Goal: Task Accomplishment & Management: Use online tool/utility

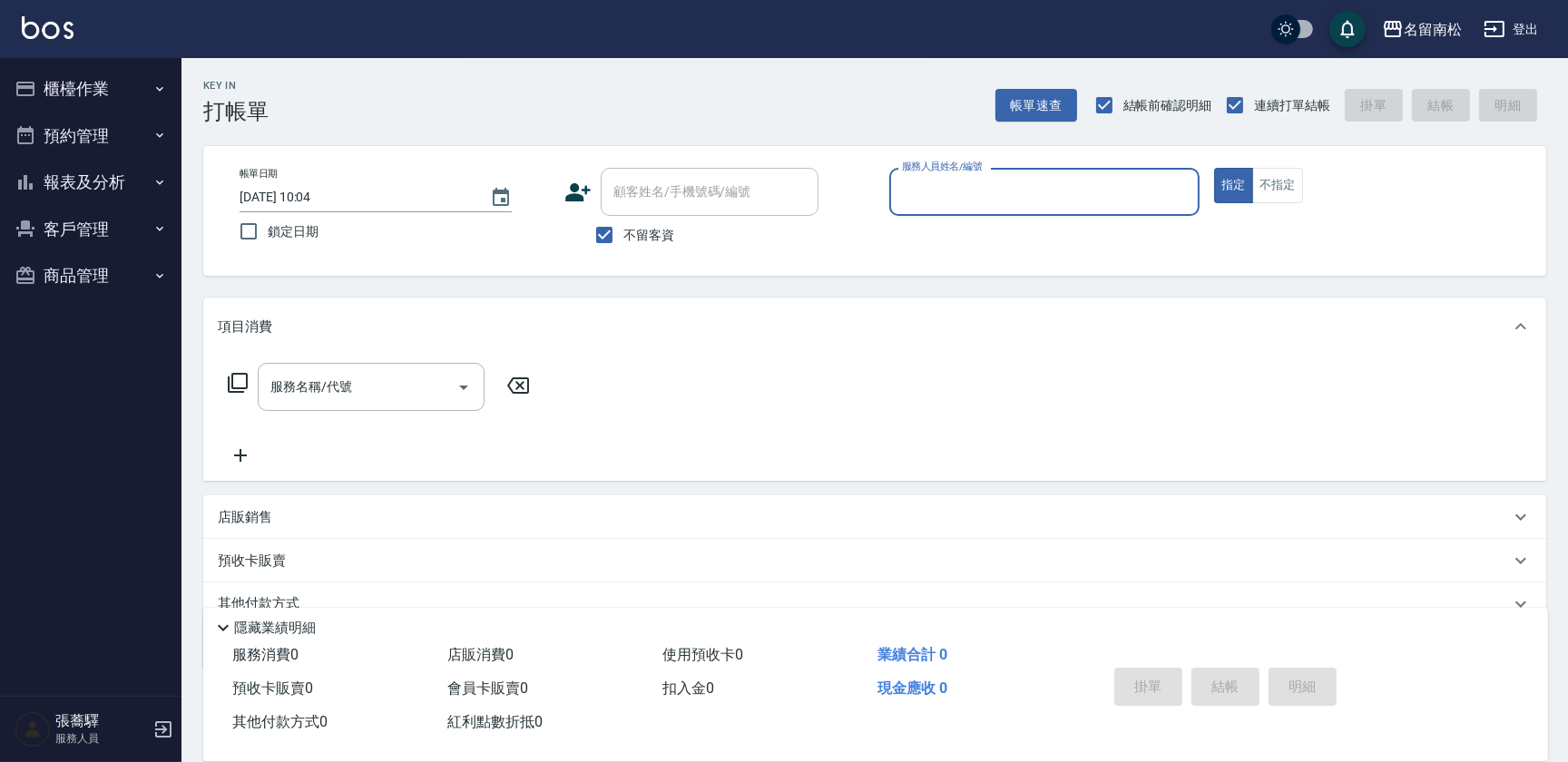
click at [608, 238] on input "不留客資" at bounding box center [604, 234] width 38 height 38
checkbox input "false"
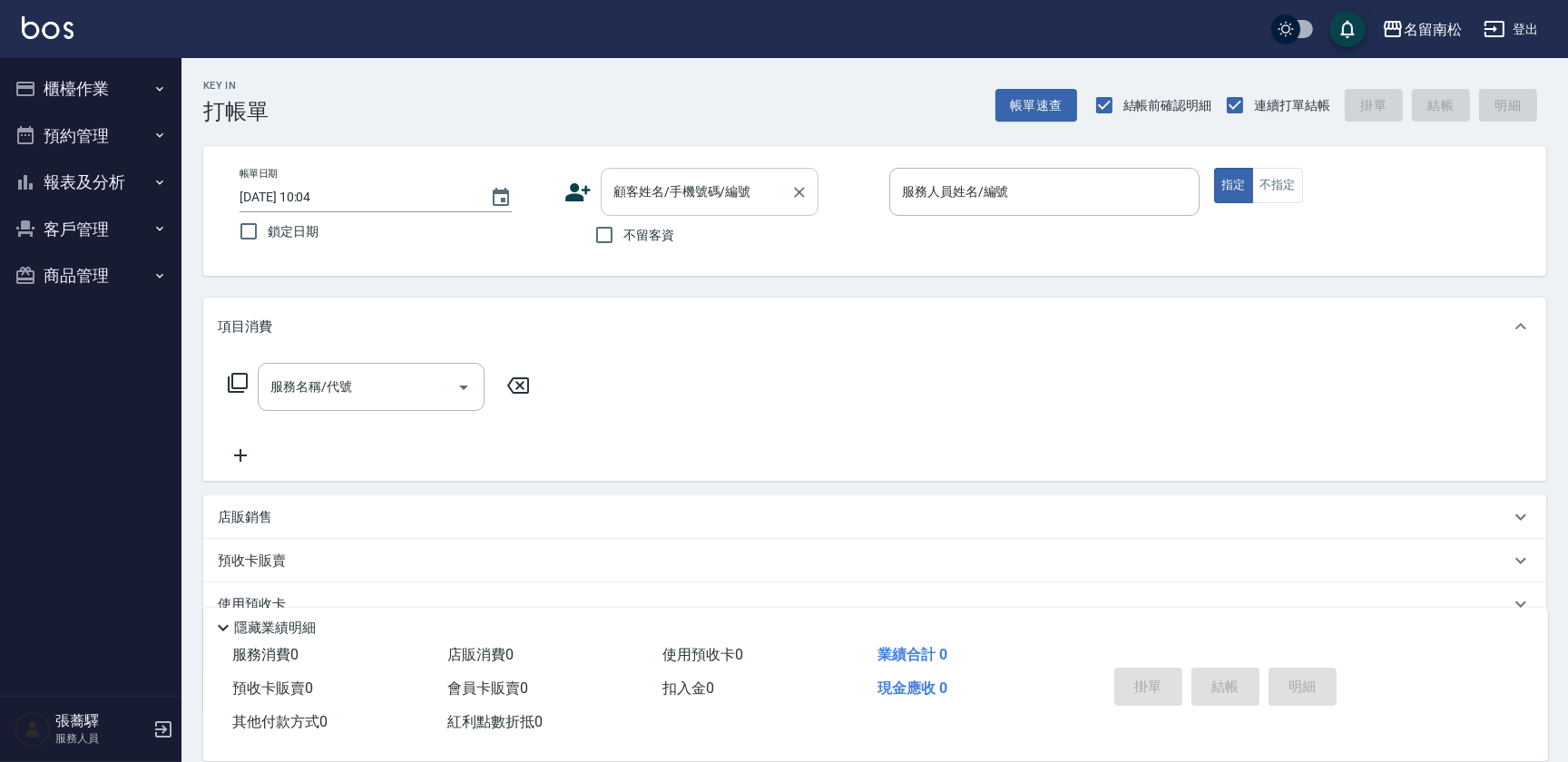
click at [681, 187] on div "顧客姓名/手機號碼/編號 顧客姓名/手機號碼/編號" at bounding box center [709, 192] width 218 height 48
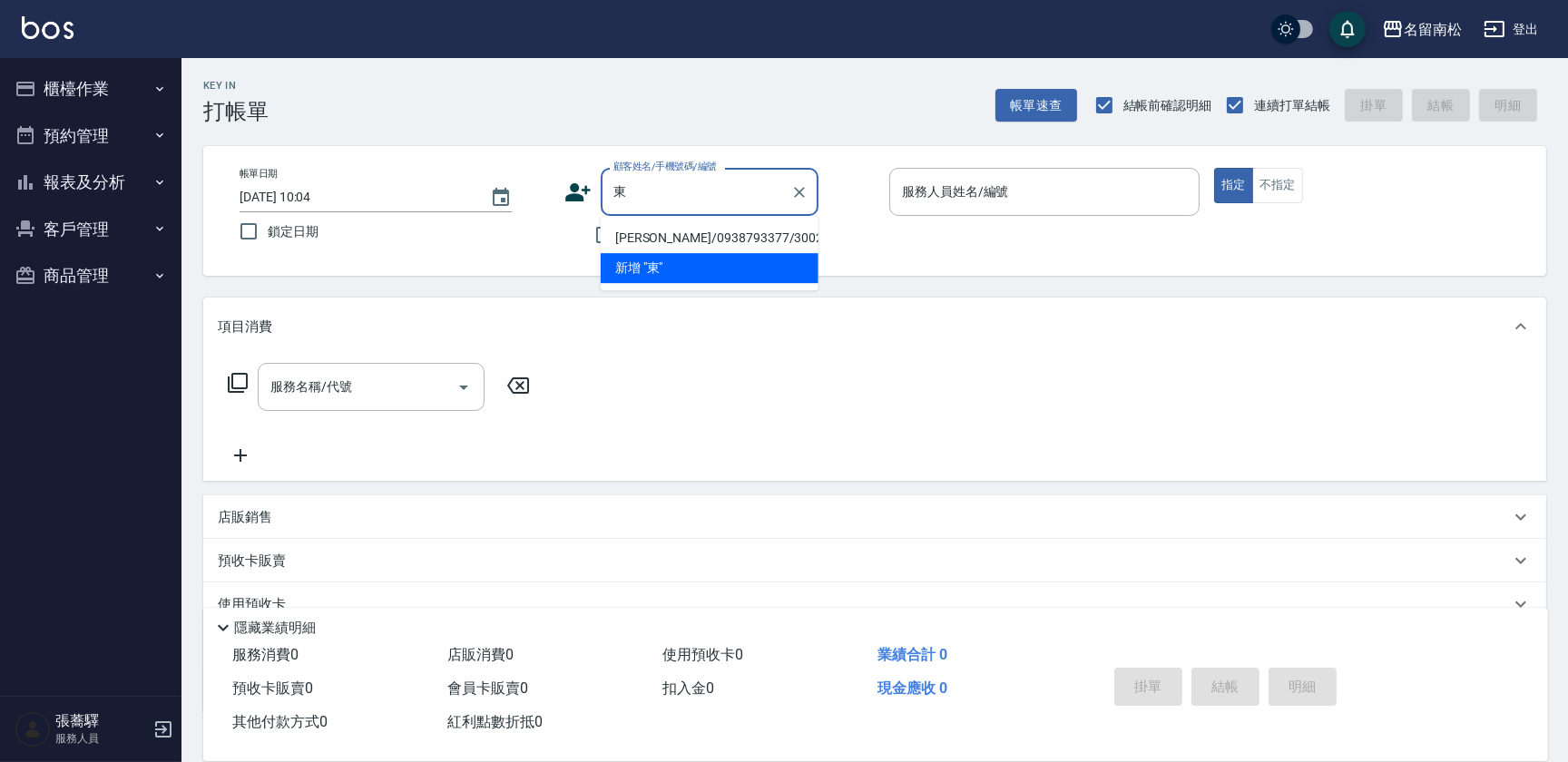
click at [693, 245] on li "[PERSON_NAME]/0938793377/3002" at bounding box center [709, 238] width 218 height 30
type input "[PERSON_NAME]/0938793377/3002"
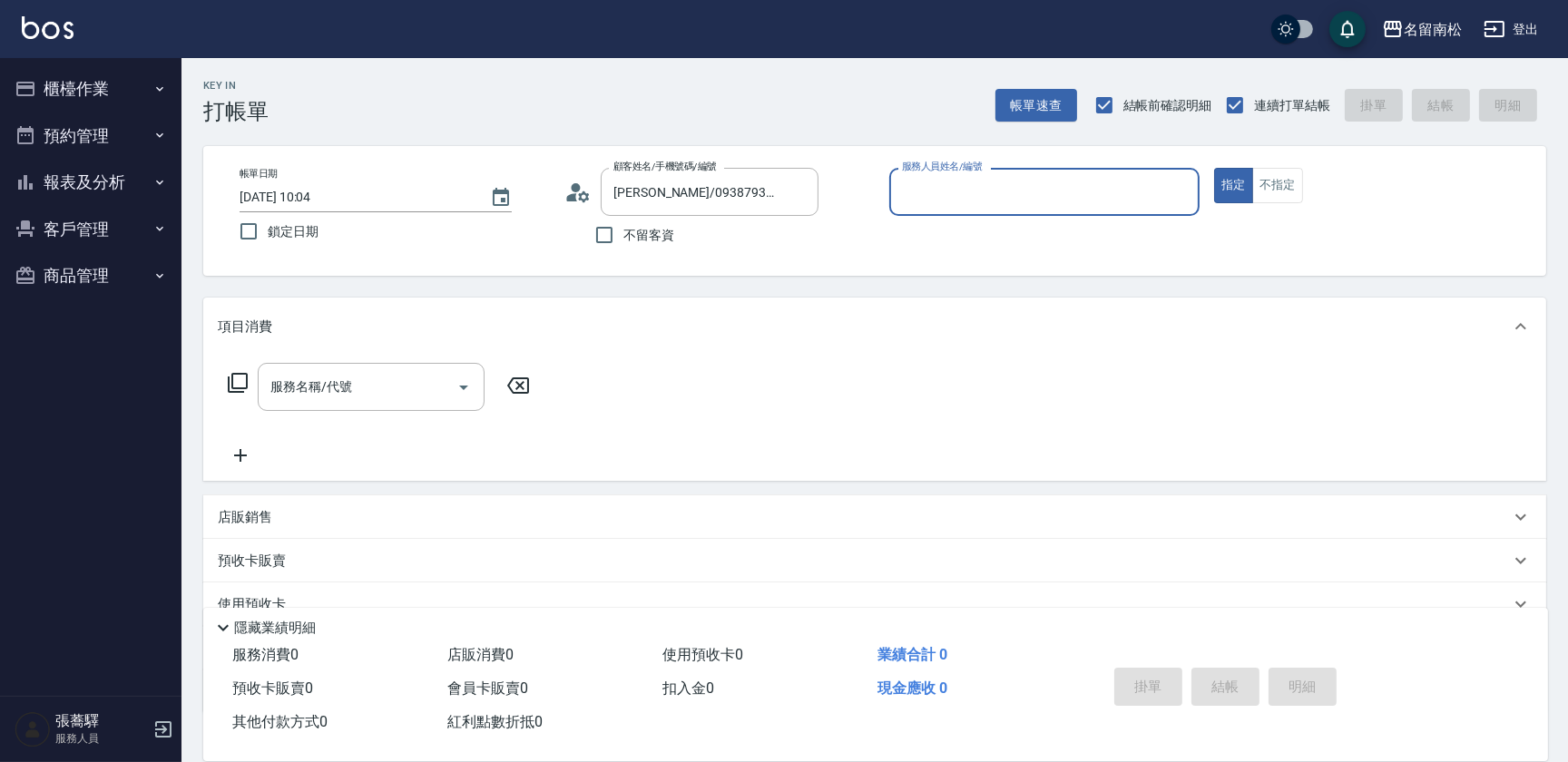
type input "[PERSON_NAME]-03"
click at [372, 389] on input "服務名稱/代號" at bounding box center [358, 387] width 183 height 31
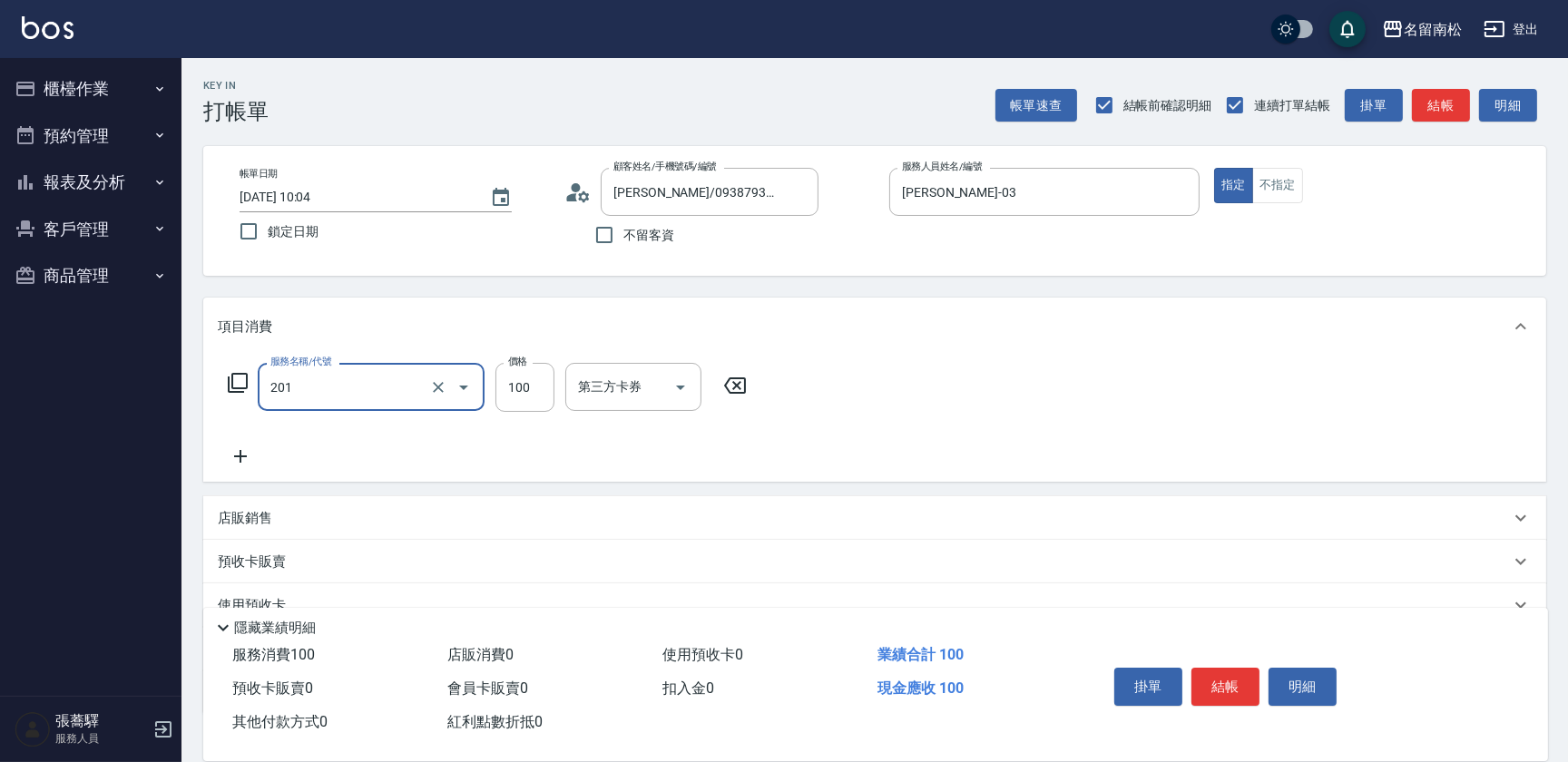
type input "洗髮[100](201)"
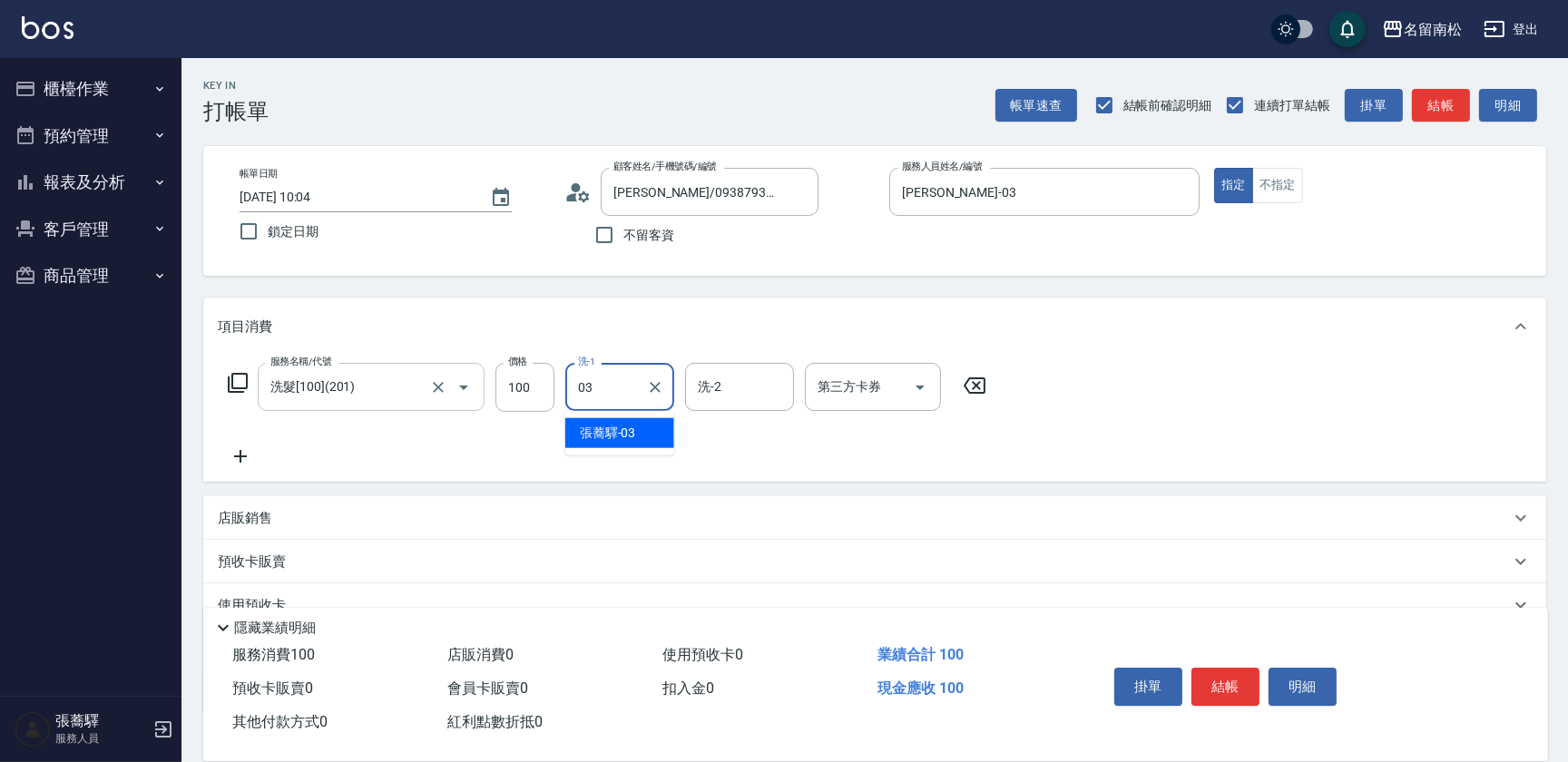
type input "[PERSON_NAME]-03"
click at [238, 439] on div "服務名稱/代號 洗髮[100](201) 服務名稱/代號 價格 100 價格 洗-1 [PERSON_NAME]-03 洗-1 洗-2 洗-2 第三方卡券 第…" at bounding box center [608, 415] width 780 height 105
click at [236, 454] on icon at bounding box center [240, 456] width 45 height 22
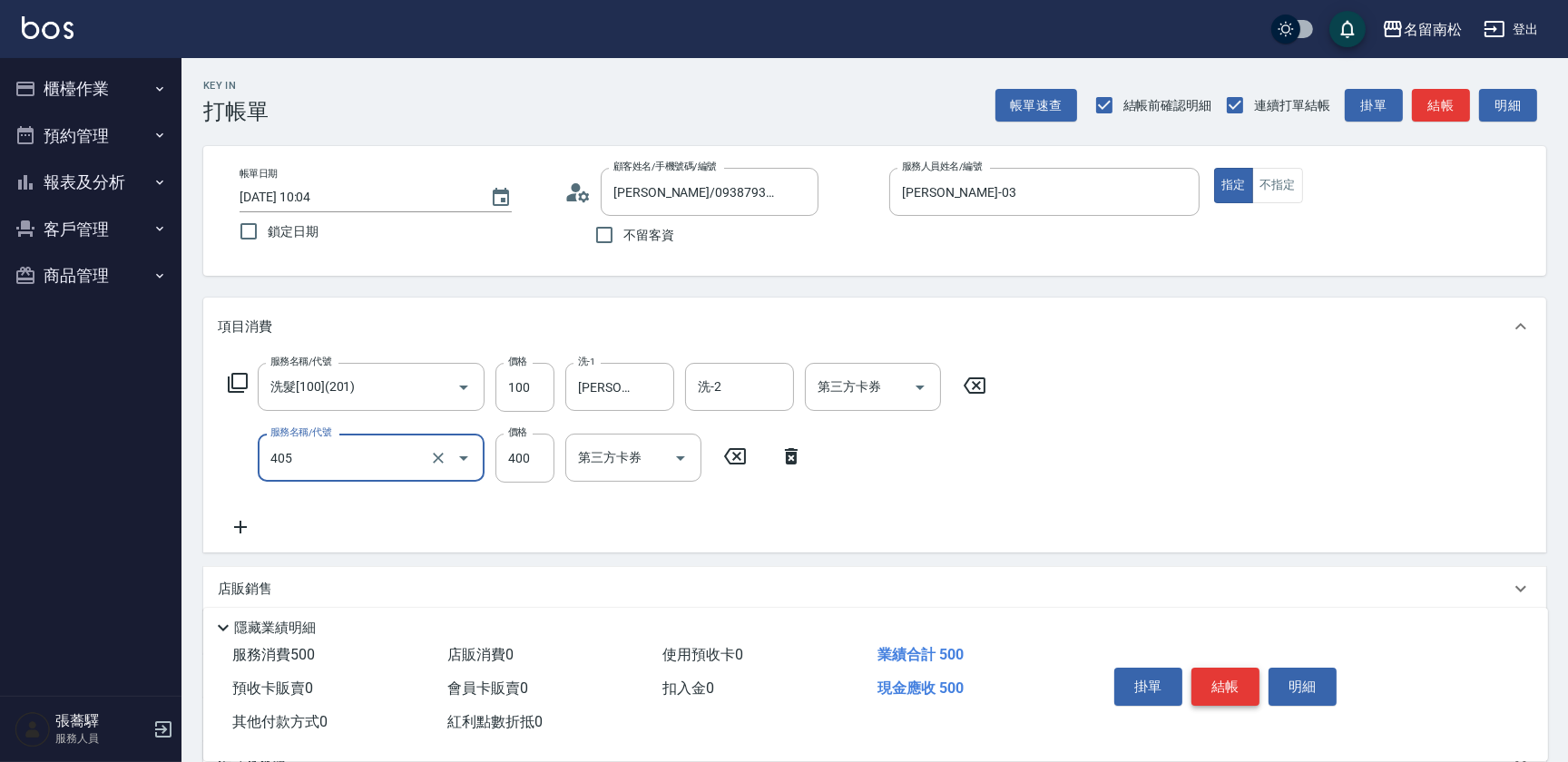
type input "剪髮(400)(405)"
click at [1234, 693] on button "結帳" at bounding box center [1224, 686] width 68 height 38
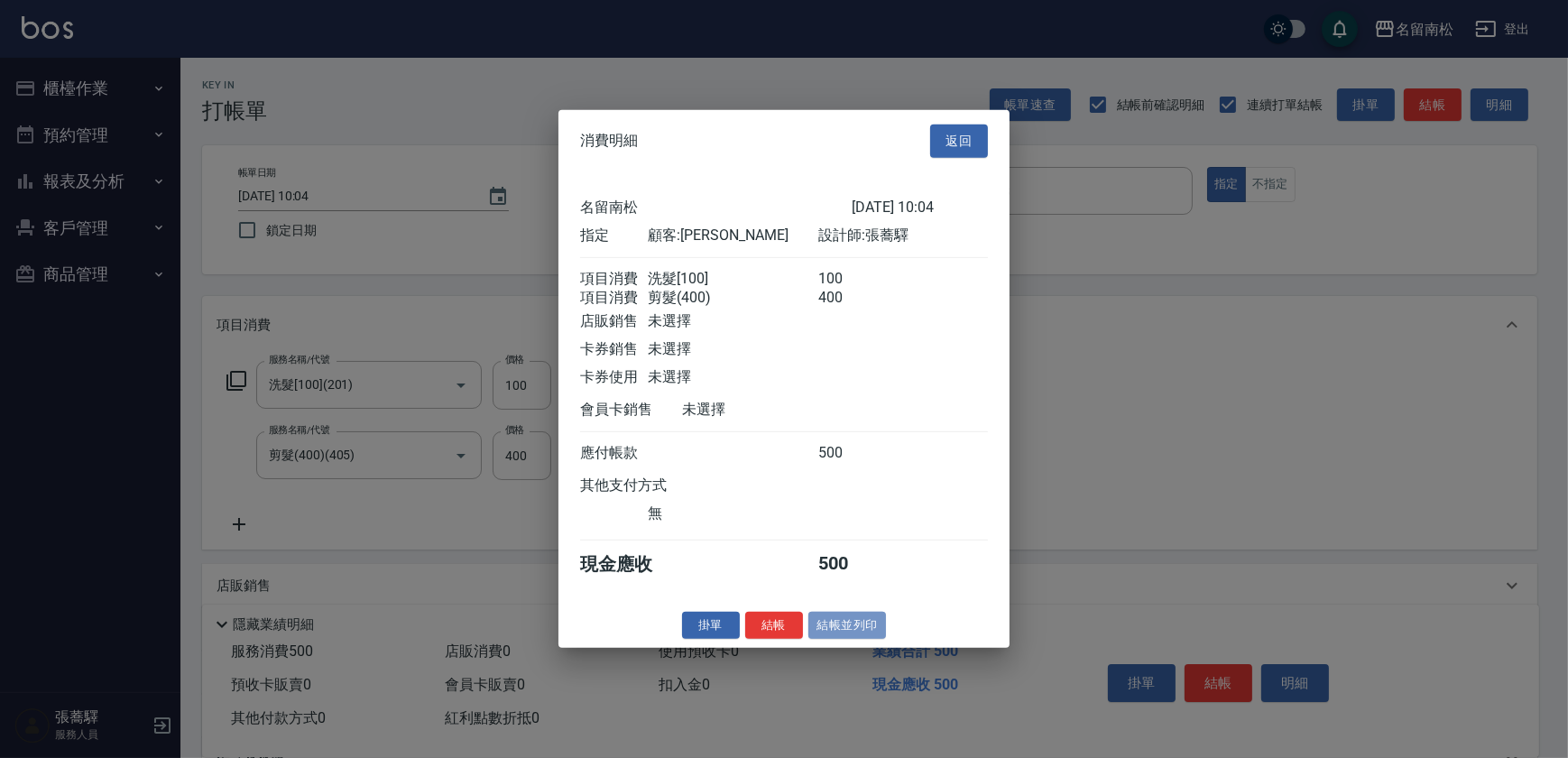
click at [876, 633] on button "結帳並列印" at bounding box center [847, 624] width 78 height 28
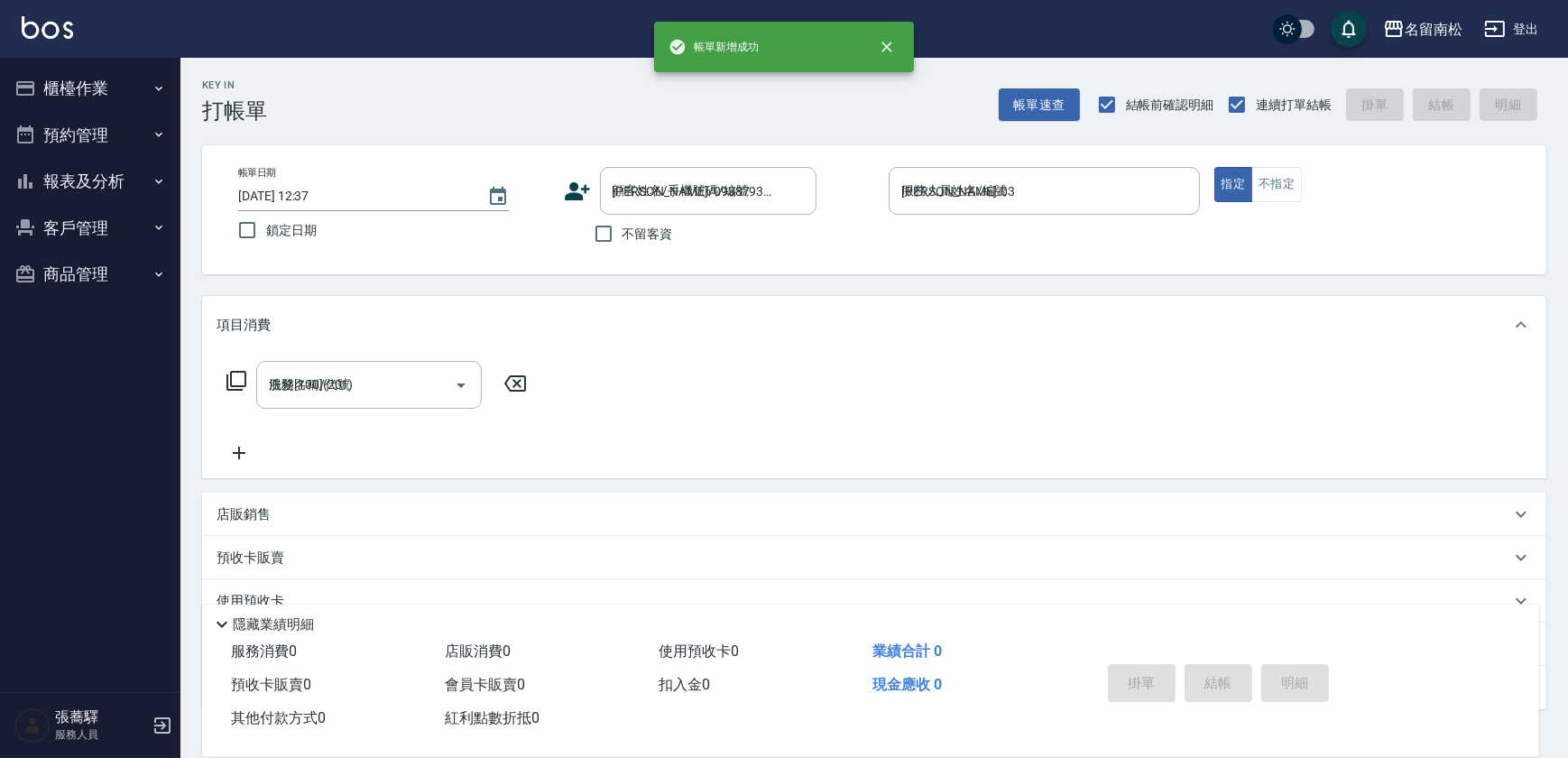
type input "[DATE] 12:37"
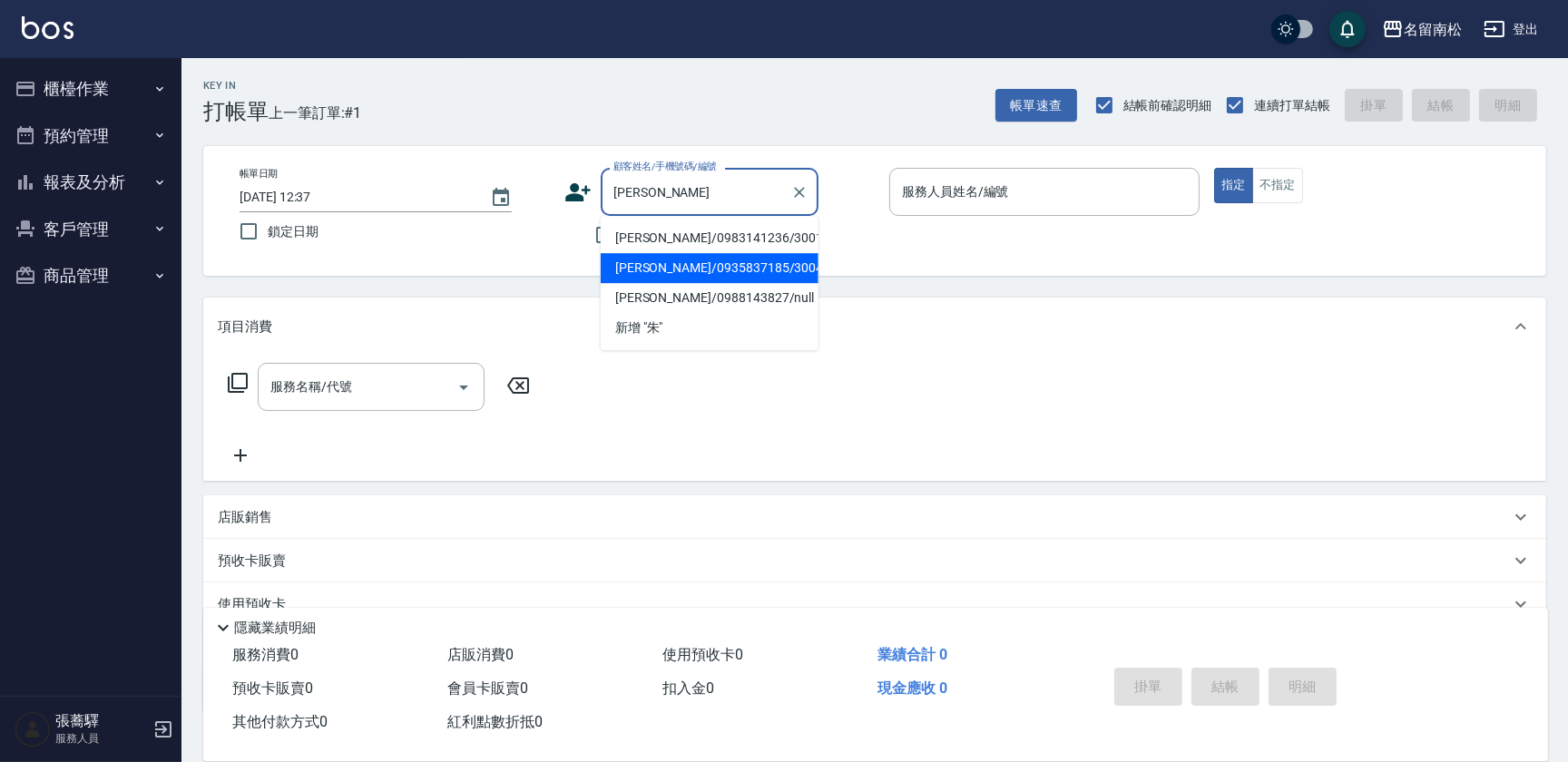
click at [708, 273] on li "[PERSON_NAME]/0935837185/3004" at bounding box center [709, 268] width 218 height 30
type input "[PERSON_NAME]/0935837185/3004"
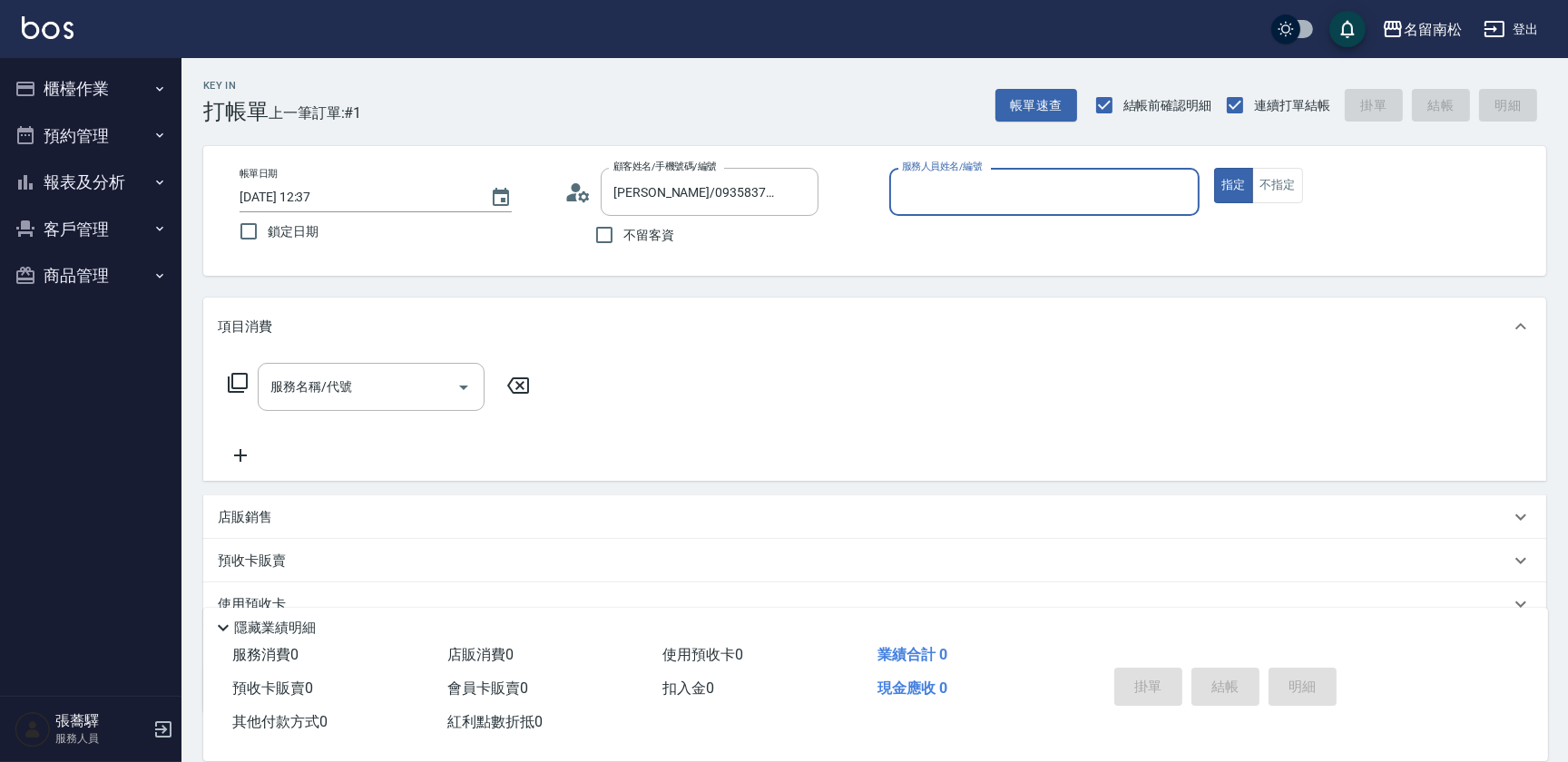
type input "[PERSON_NAME]-03"
click at [401, 384] on input "服務名稱/代號" at bounding box center [358, 387] width 183 height 31
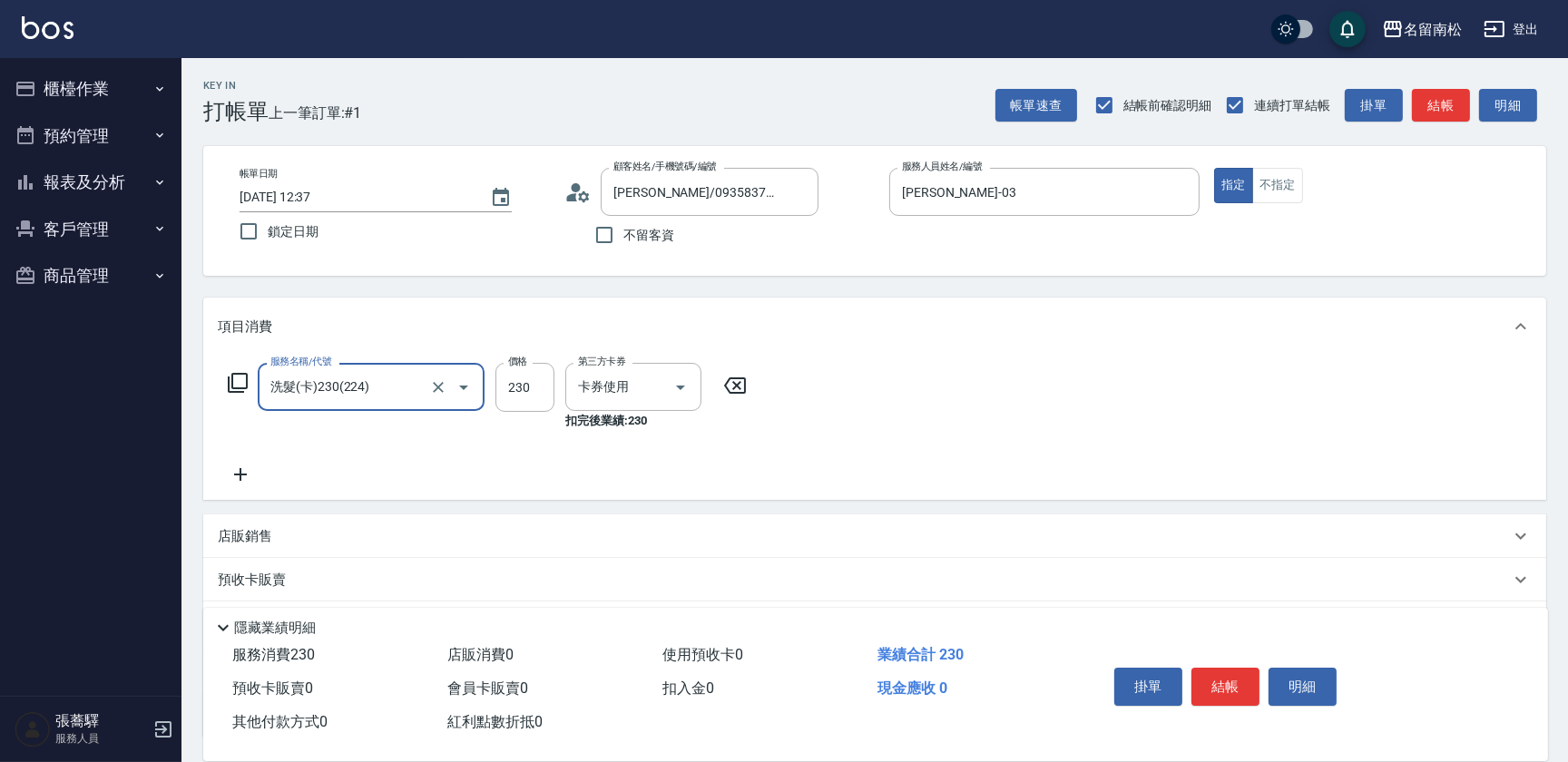
type input "洗髮(卡)230(224)"
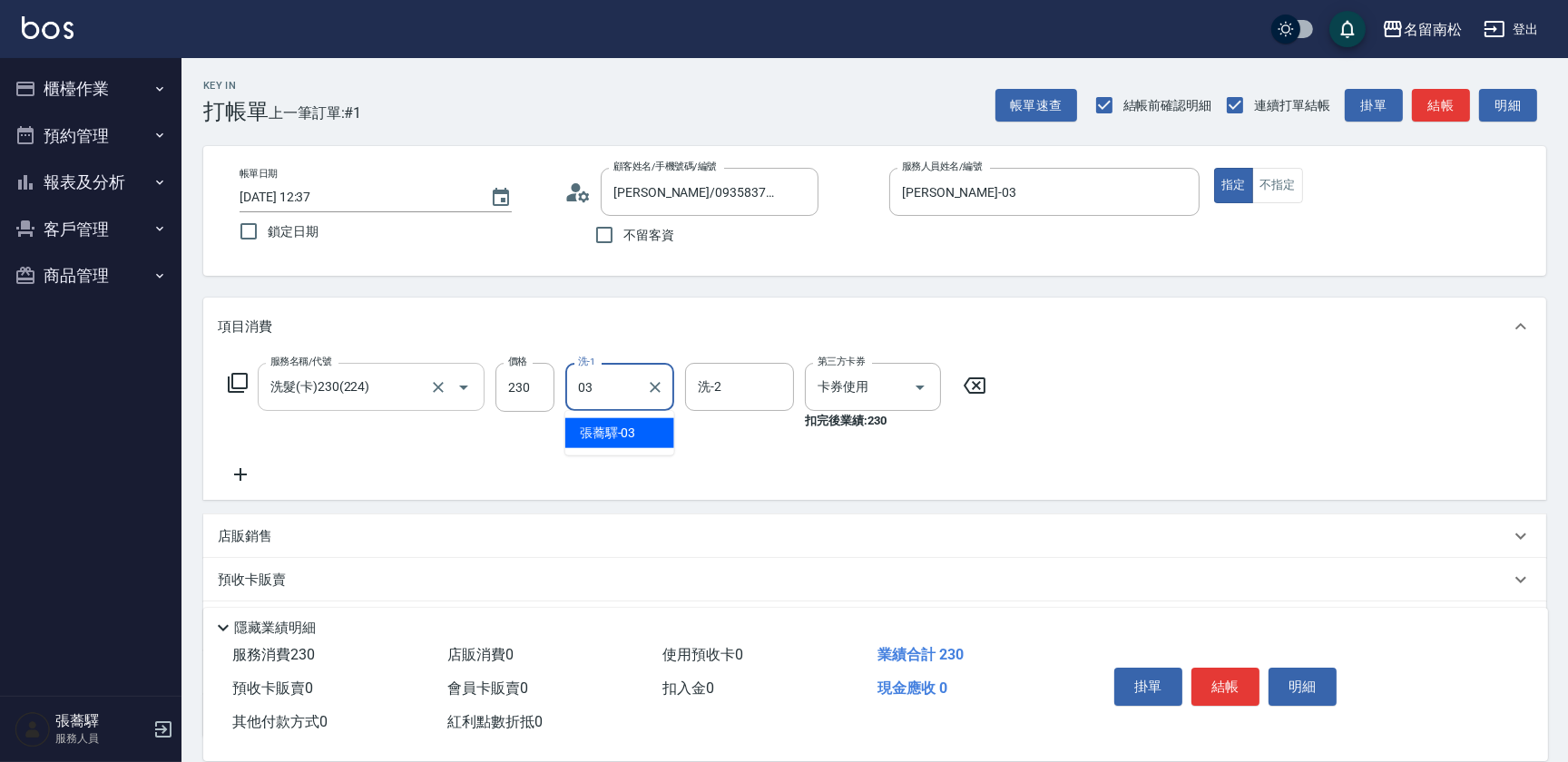
type input "[PERSON_NAME]-03"
click at [245, 471] on icon at bounding box center [240, 475] width 45 height 22
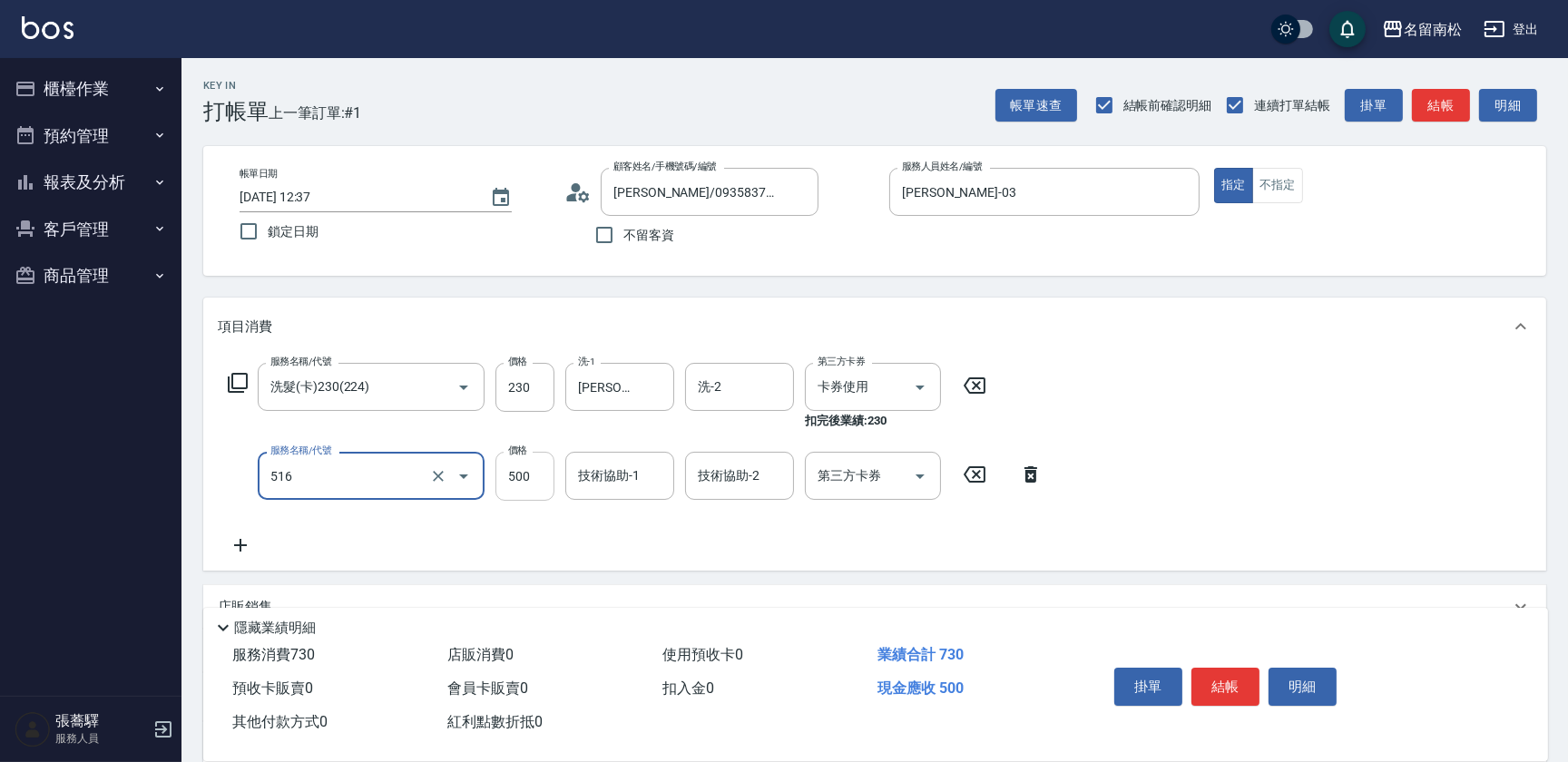
type input "染髮特別處理(516)"
click at [533, 477] on input "500" at bounding box center [525, 476] width 59 height 49
type input "600"
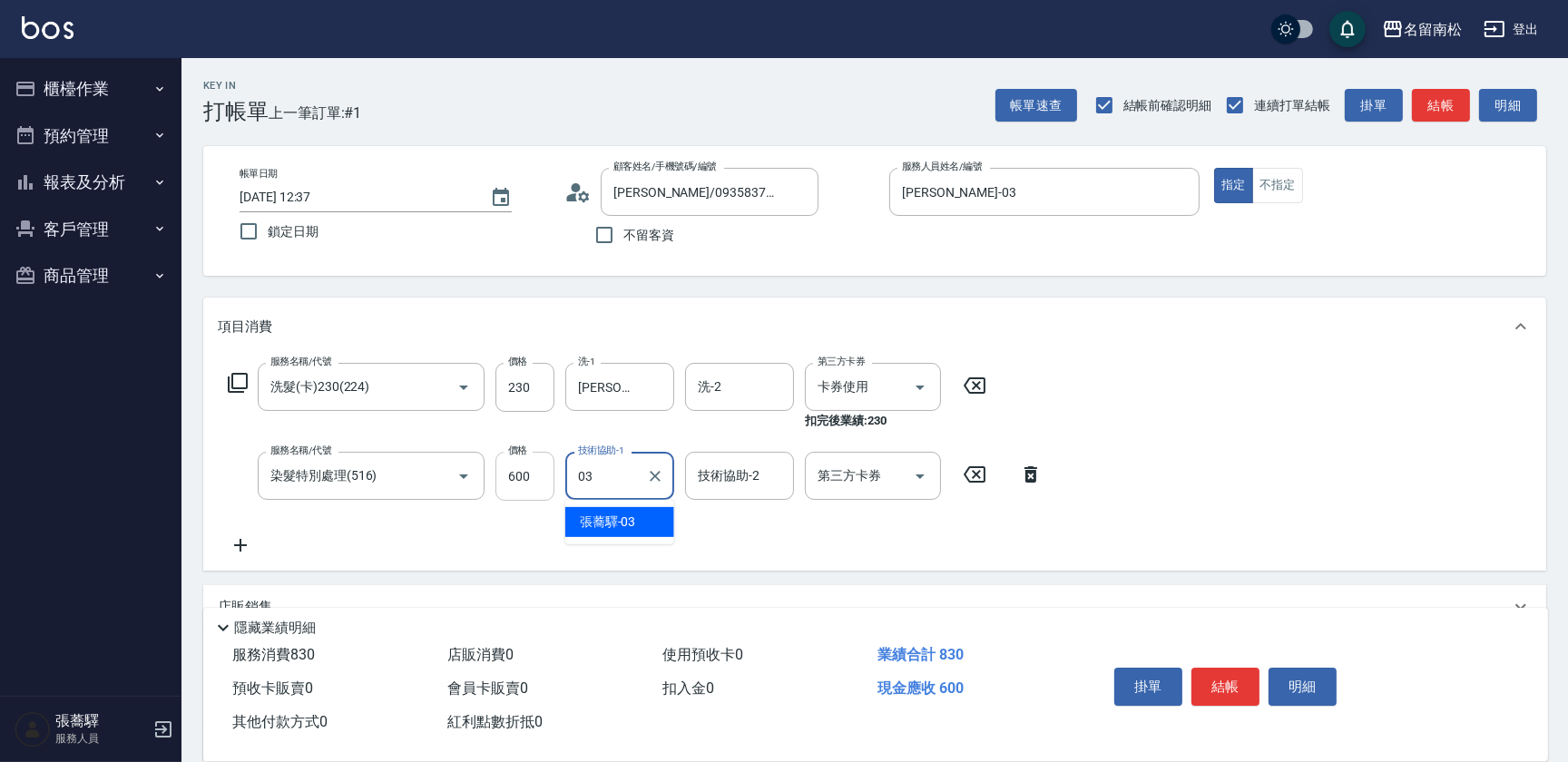
type input "[PERSON_NAME]-03"
click at [1219, 681] on button "結帳" at bounding box center [1224, 686] width 68 height 38
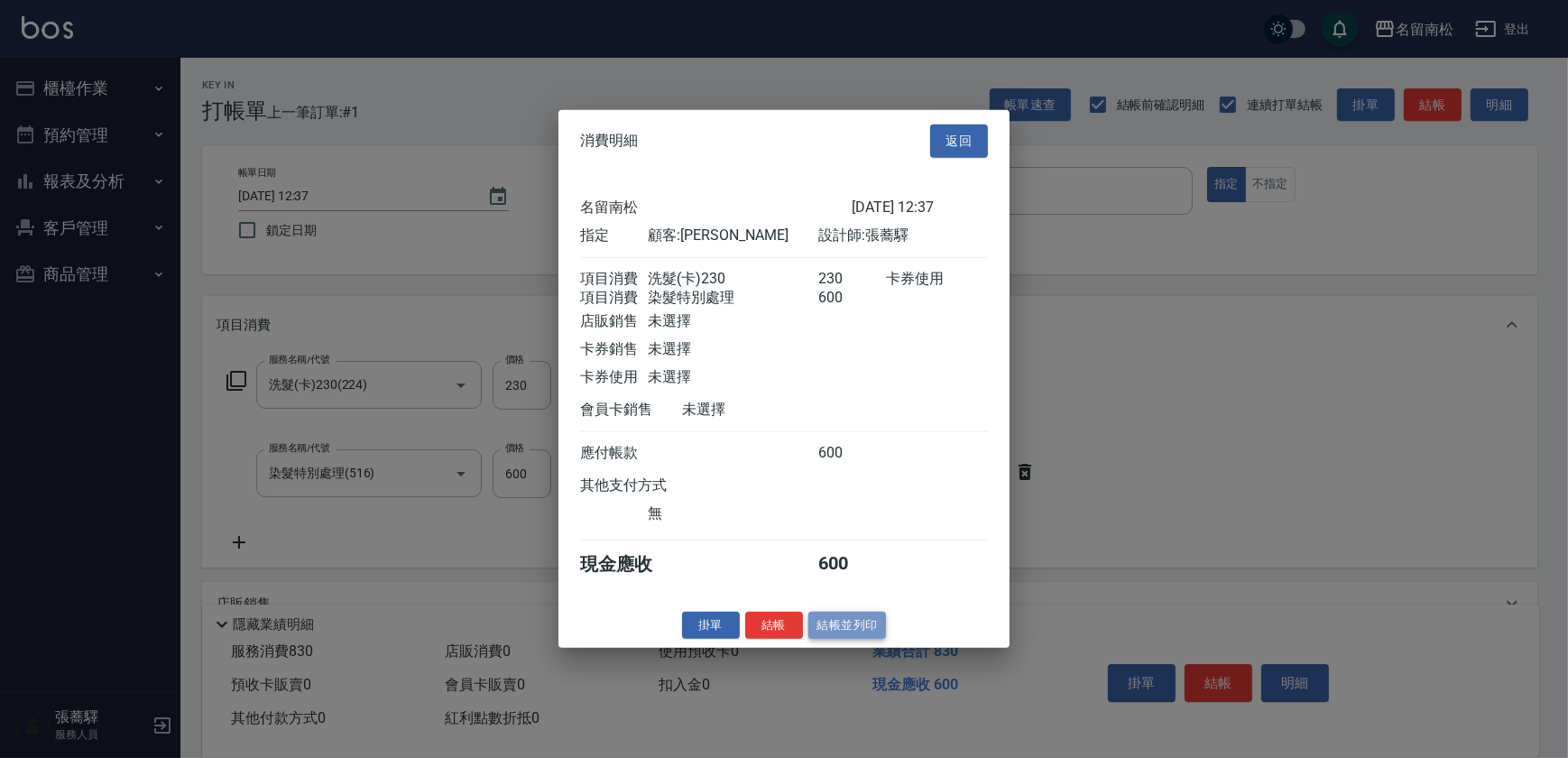
click at [865, 626] on button "結帳並列印" at bounding box center [847, 624] width 78 height 28
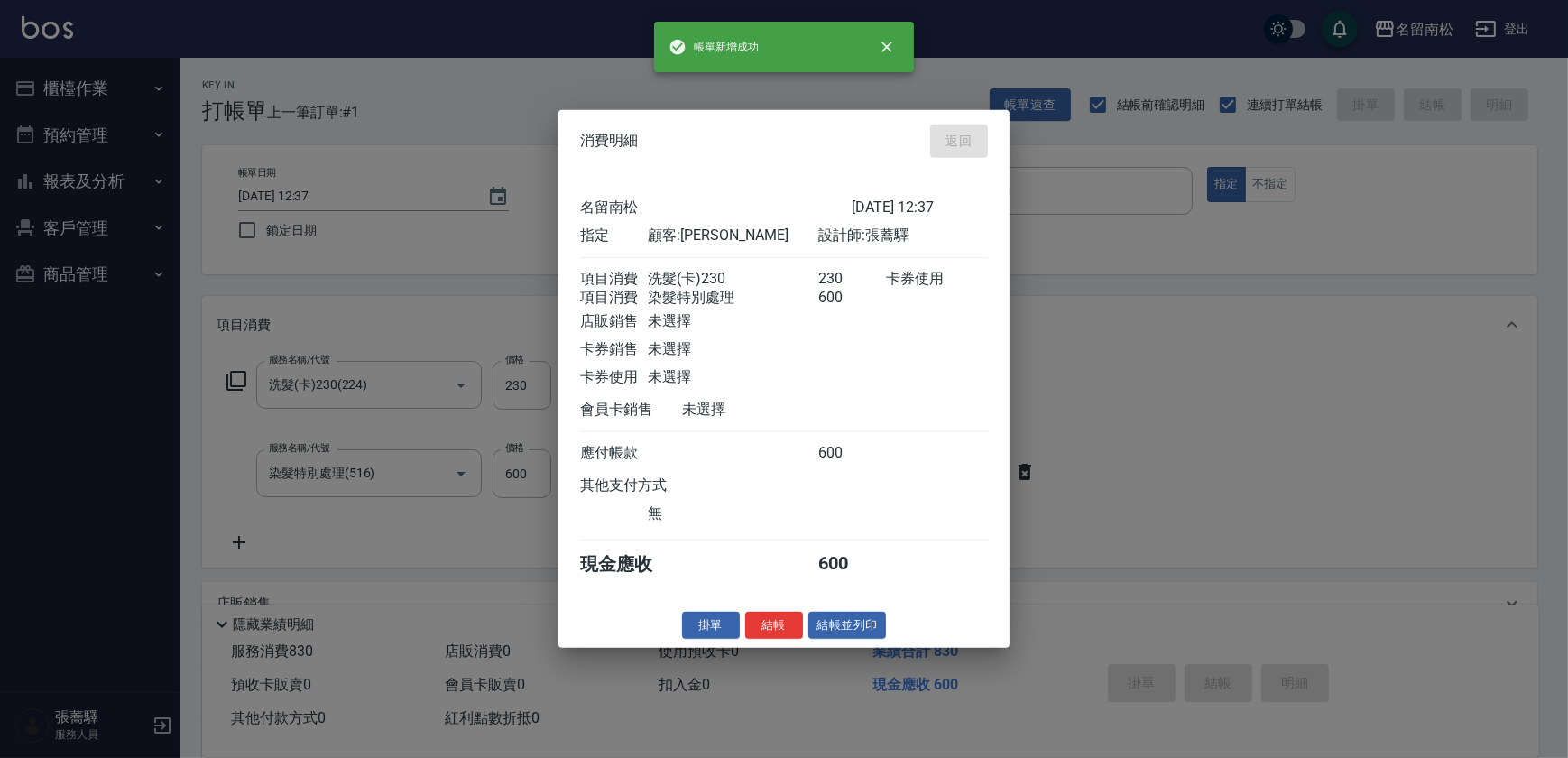
type input "[DATE] 12:38"
